Goal: Find specific fact: Find specific fact

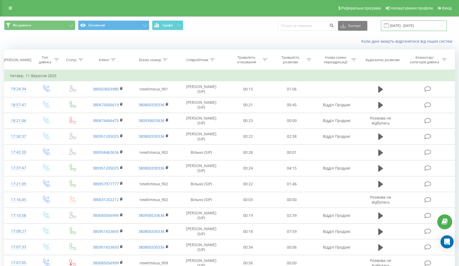
click at [427, 27] on input "[DATE] - [DATE]" at bounding box center [414, 25] width 66 height 11
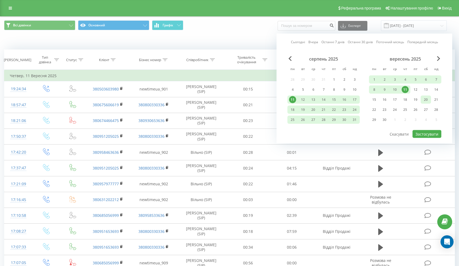
click at [424, 100] on div "20" at bounding box center [425, 99] width 7 height 7
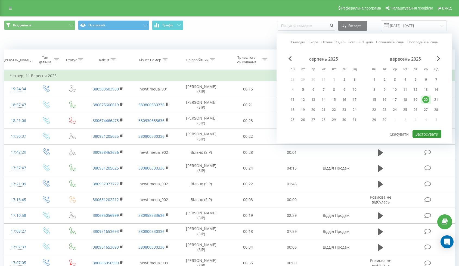
click at [430, 135] on button "Застосувати" at bounding box center [426, 134] width 29 height 8
type input "[DATE] - [DATE]"
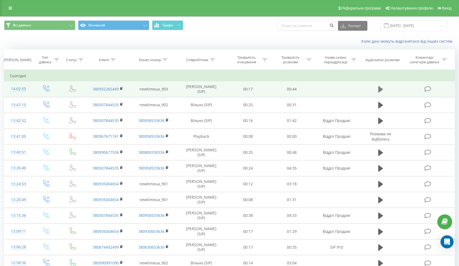
click at [378, 89] on icon at bounding box center [380, 89] width 5 height 7
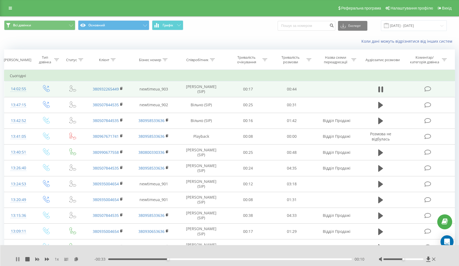
click at [16, 259] on icon at bounding box center [16, 259] width 1 height 4
click at [16, 259] on icon at bounding box center [17, 259] width 3 height 4
click at [18, 258] on icon at bounding box center [17, 259] width 4 height 4
drag, startPoint x: 205, startPoint y: 90, endPoint x: 184, endPoint y: 90, distance: 21.5
click at [184, 90] on td "[PERSON_NAME] (SIP)" at bounding box center [201, 89] width 49 height 16
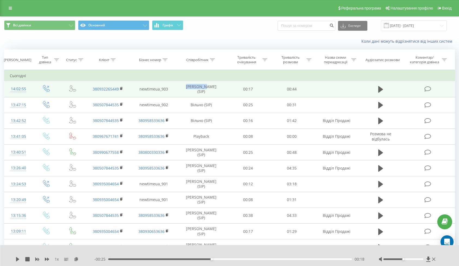
copy td "[PERSON_NAME]"
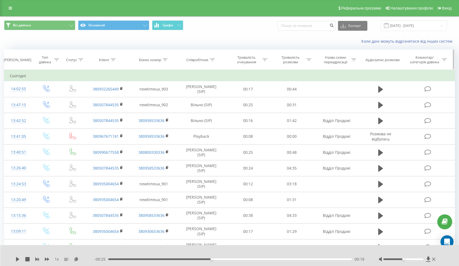
click at [210, 60] on icon at bounding box center [212, 59] width 5 height 3
click at [208, 98] on input "text" at bounding box center [201, 99] width 48 height 10
paste input "[PERSON_NAME]"
type input "[PERSON_NAME]"
click button "OK" at bounding box center [212, 109] width 23 height 7
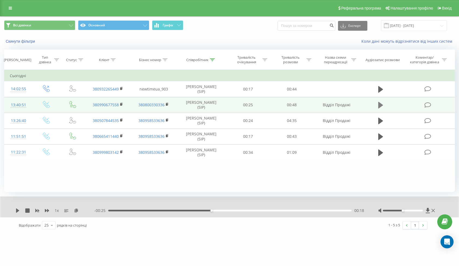
click at [382, 105] on icon at bounding box center [380, 105] width 5 height 7
click at [380, 107] on icon at bounding box center [380, 105] width 5 height 7
click at [16, 212] on icon at bounding box center [17, 211] width 3 height 4
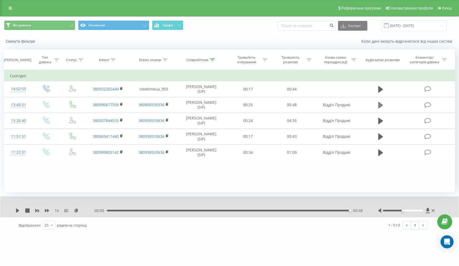
drag, startPoint x: 375, startPoint y: 102, endPoint x: 379, endPoint y: 105, distance: 5.1
click at [376, 103] on td at bounding box center [381, 105] width 42 height 16
click at [380, 105] on icon at bounding box center [380, 105] width 5 height 7
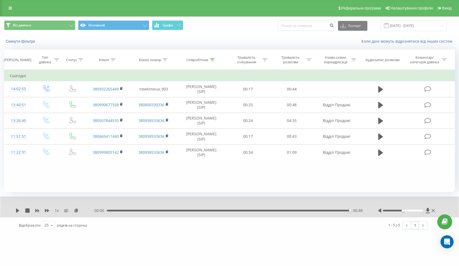
click at [380, 105] on icon at bounding box center [380, 105] width 5 height 7
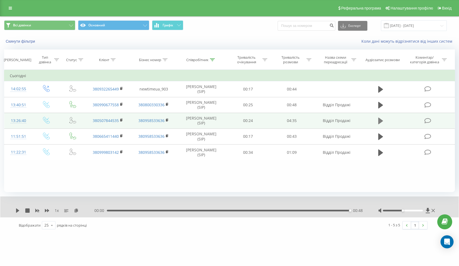
click at [381, 122] on icon at bounding box center [380, 121] width 5 height 7
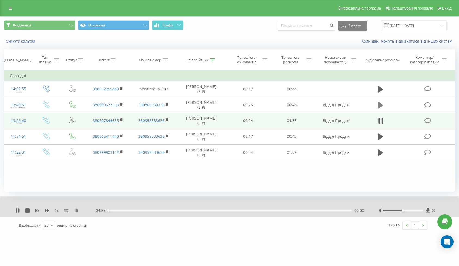
click at [380, 105] on icon at bounding box center [380, 105] width 5 height 7
click at [378, 107] on icon at bounding box center [379, 105] width 2 height 6
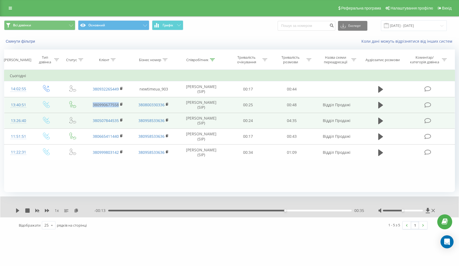
drag, startPoint x: 119, startPoint y: 104, endPoint x: 88, endPoint y: 107, distance: 31.9
click at [88, 107] on td "380990677558" at bounding box center [108, 105] width 46 height 16
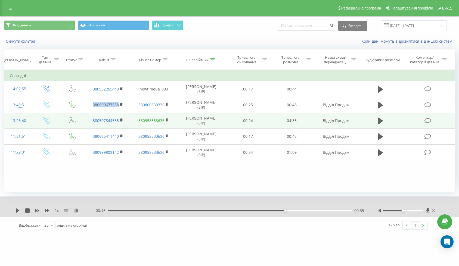
copy link "380990677558"
